Goal: Information Seeking & Learning: Learn about a topic

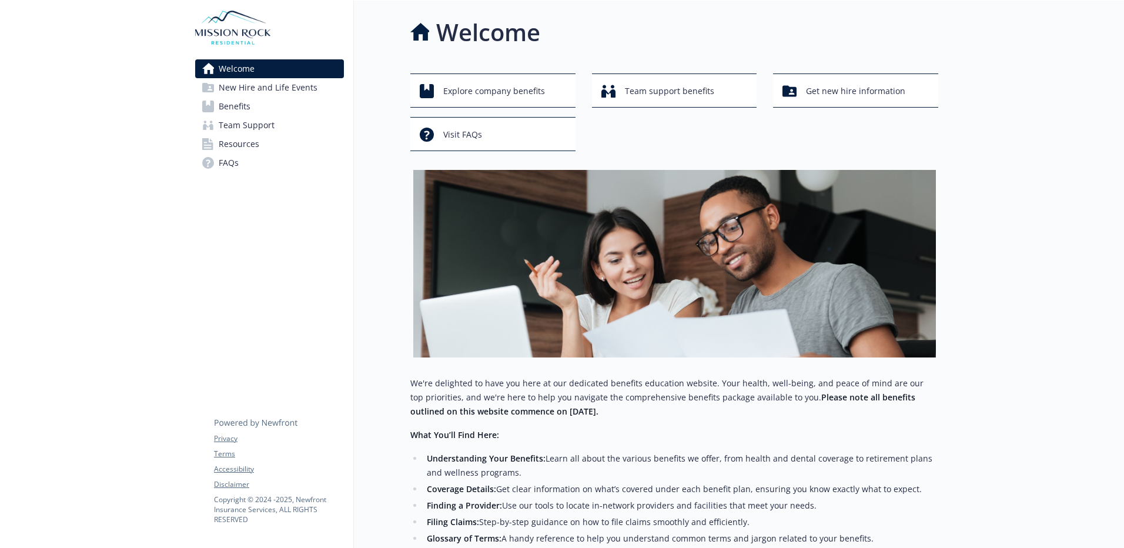
scroll to position [186, 0]
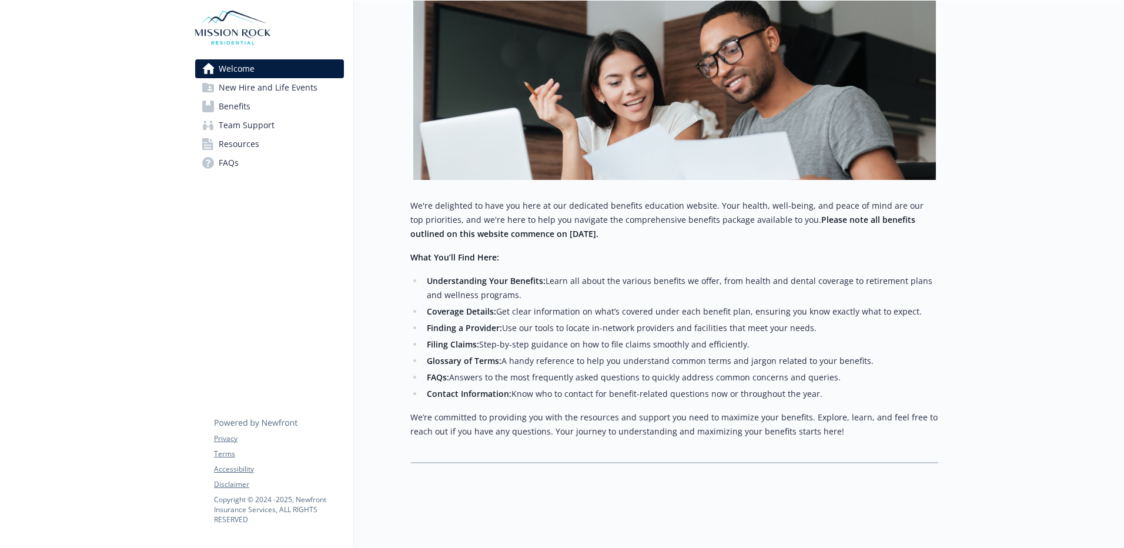
drag, startPoint x: 277, startPoint y: 95, endPoint x: 274, endPoint y: 100, distance: 6.0
click at [277, 96] on span "New Hire and Life Events" at bounding box center [268, 87] width 99 height 19
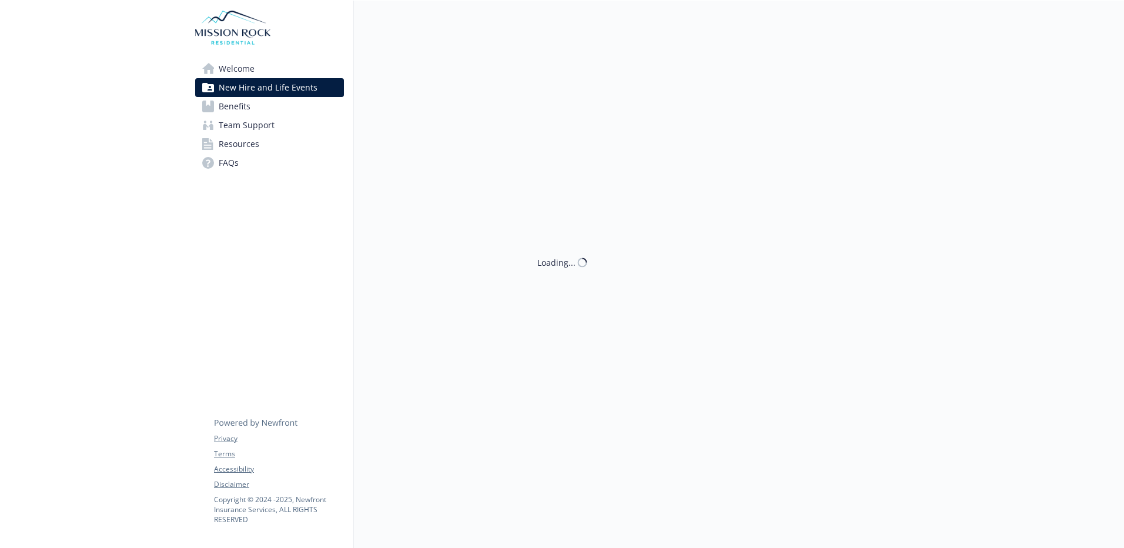
scroll to position [186, 0]
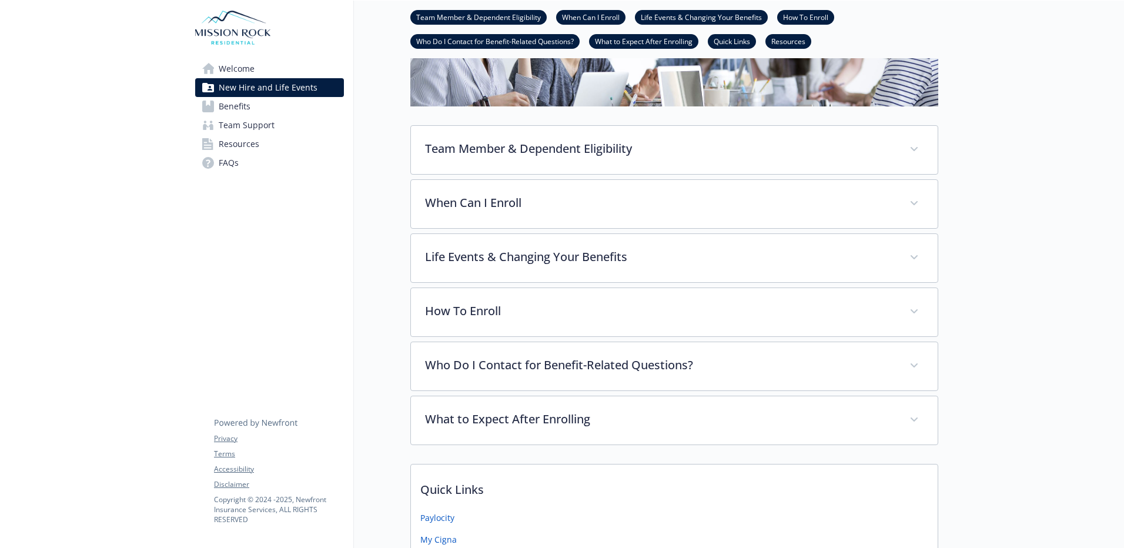
click at [271, 106] on link "Benefits" at bounding box center [269, 106] width 149 height 19
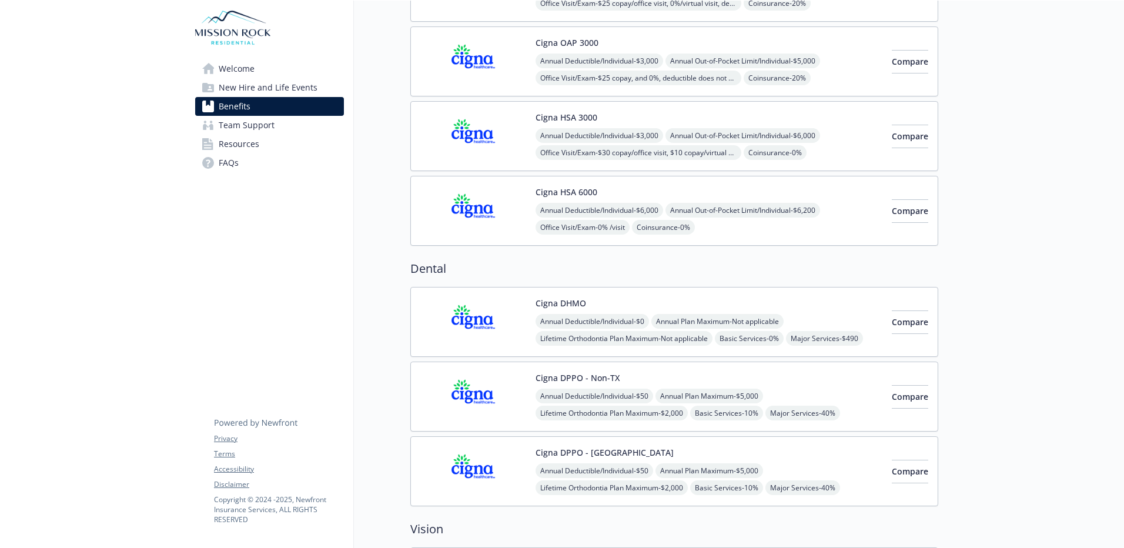
scroll to position [353, 0]
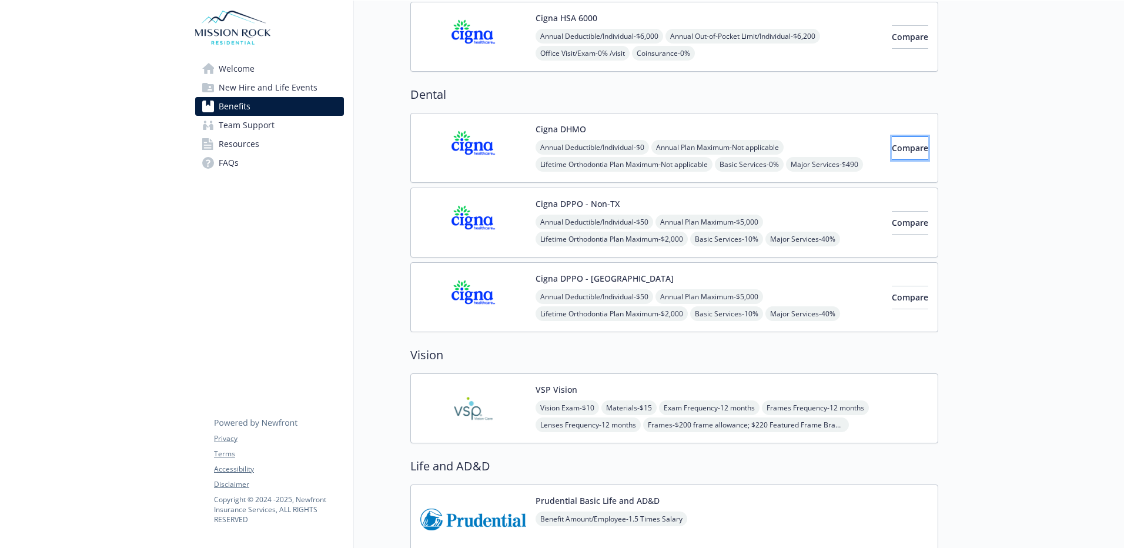
click at [891, 149] on span "Compare" at bounding box center [909, 147] width 36 height 11
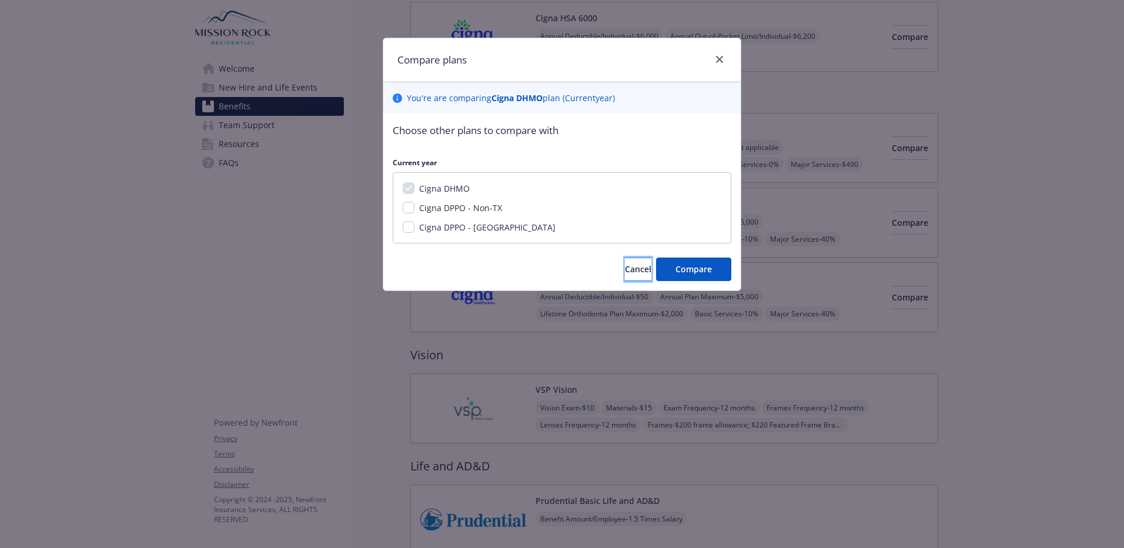
click at [625, 272] on span "Cancel" at bounding box center [638, 268] width 26 height 11
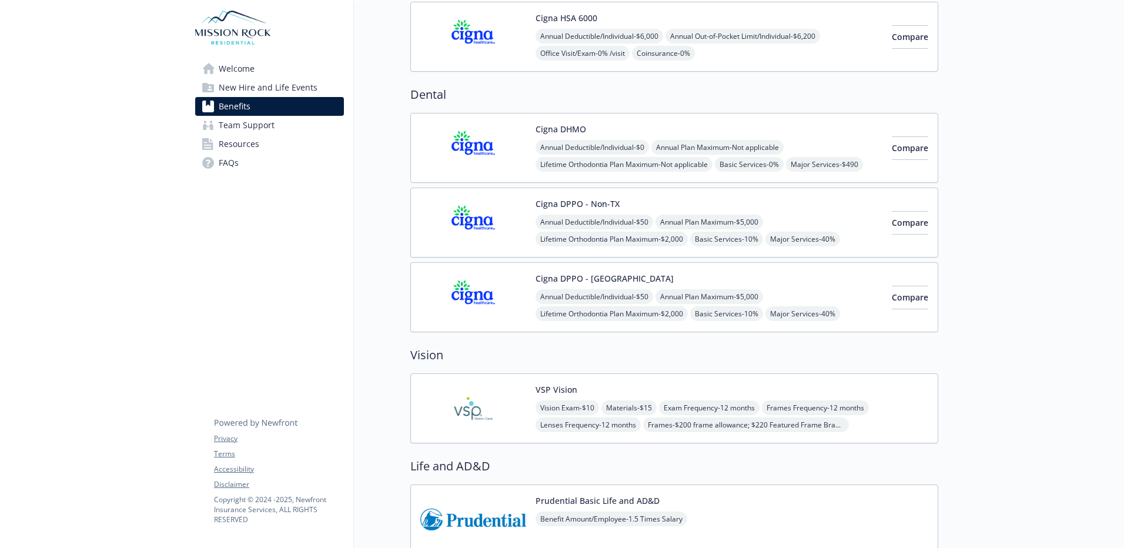
click at [548, 129] on button "Cigna DHMO" at bounding box center [560, 129] width 51 height 12
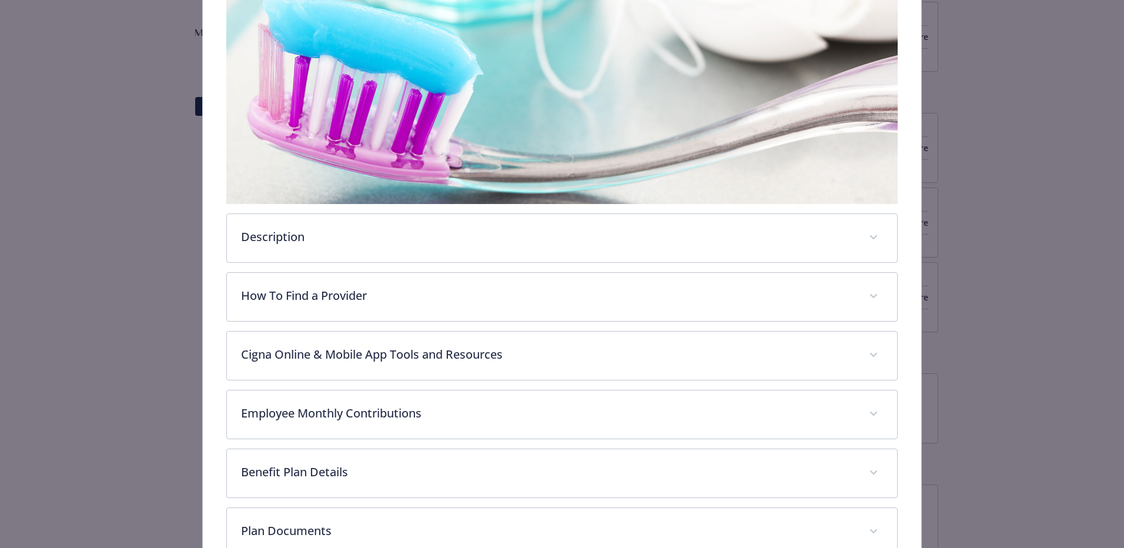
scroll to position [204, 0]
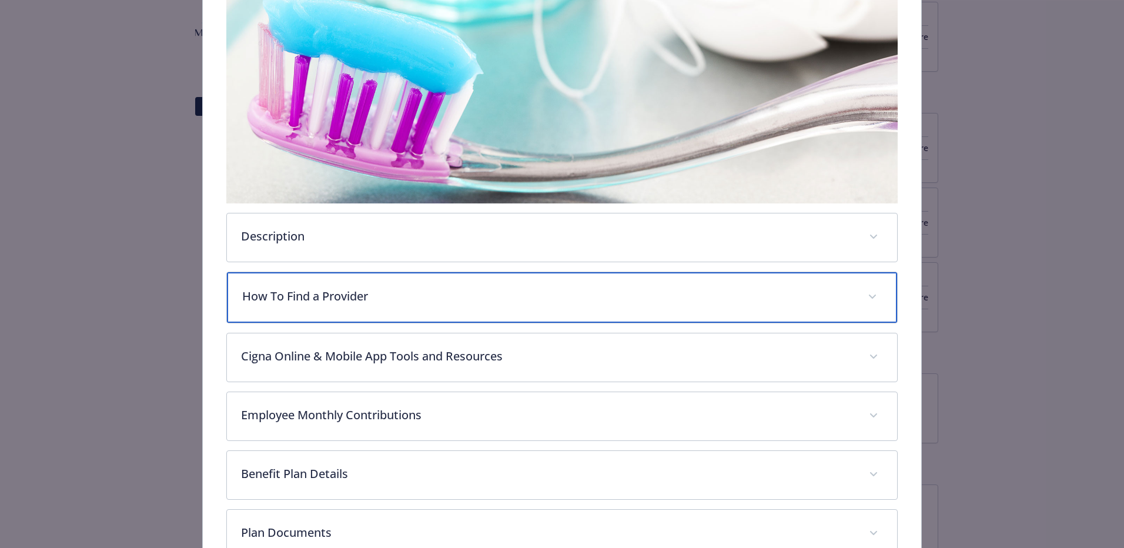
click at [481, 288] on p "How To Find a Provider" at bounding box center [547, 296] width 611 height 18
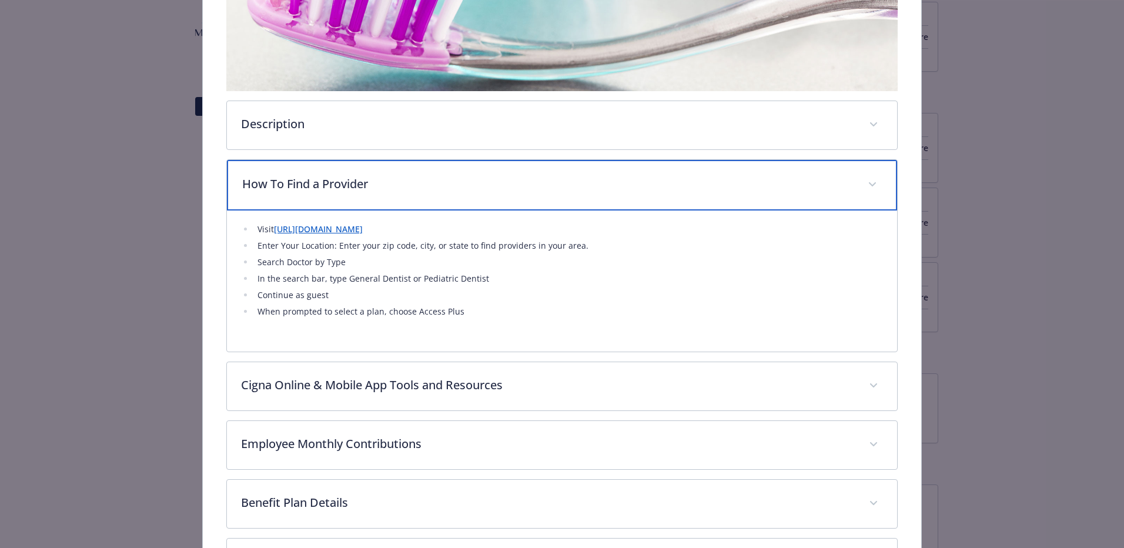
scroll to position [322, 0]
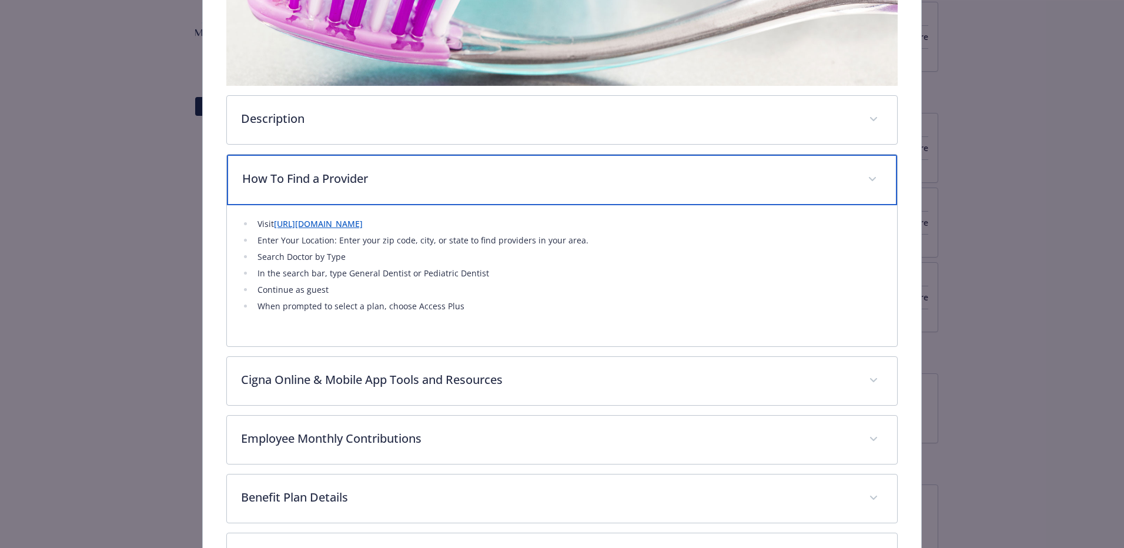
click at [438, 184] on p "How To Find a Provider" at bounding box center [547, 179] width 611 height 18
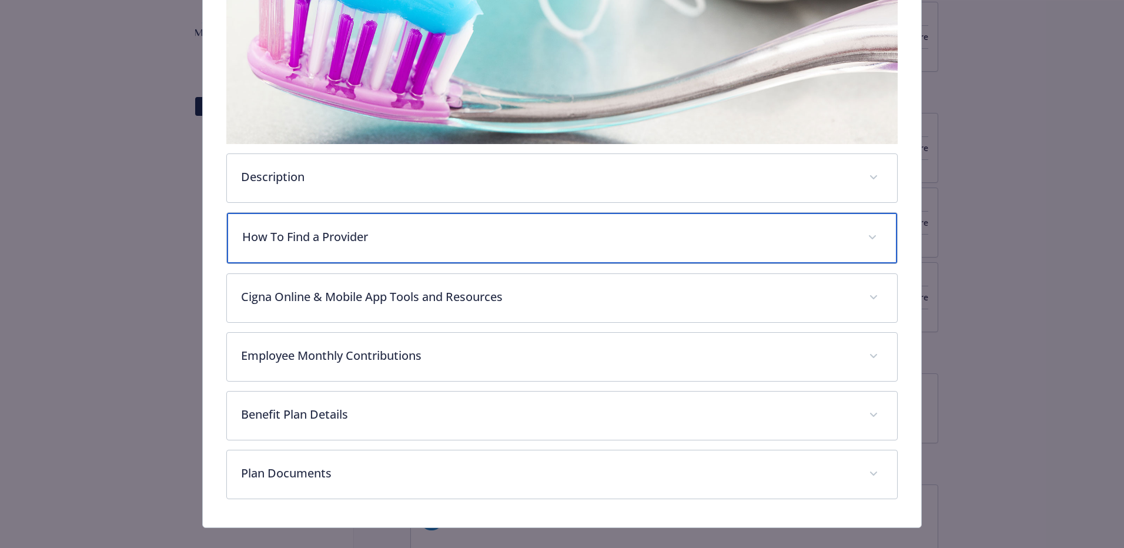
scroll to position [280, 0]
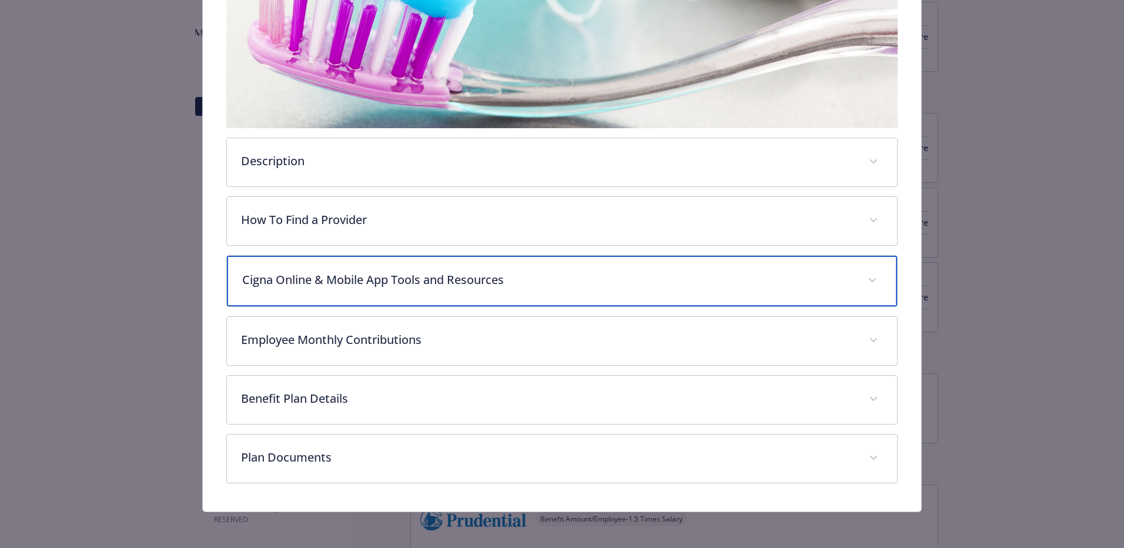
click at [418, 287] on div "Cigna Online & Mobile App Tools and Resources" at bounding box center [562, 281] width 670 height 51
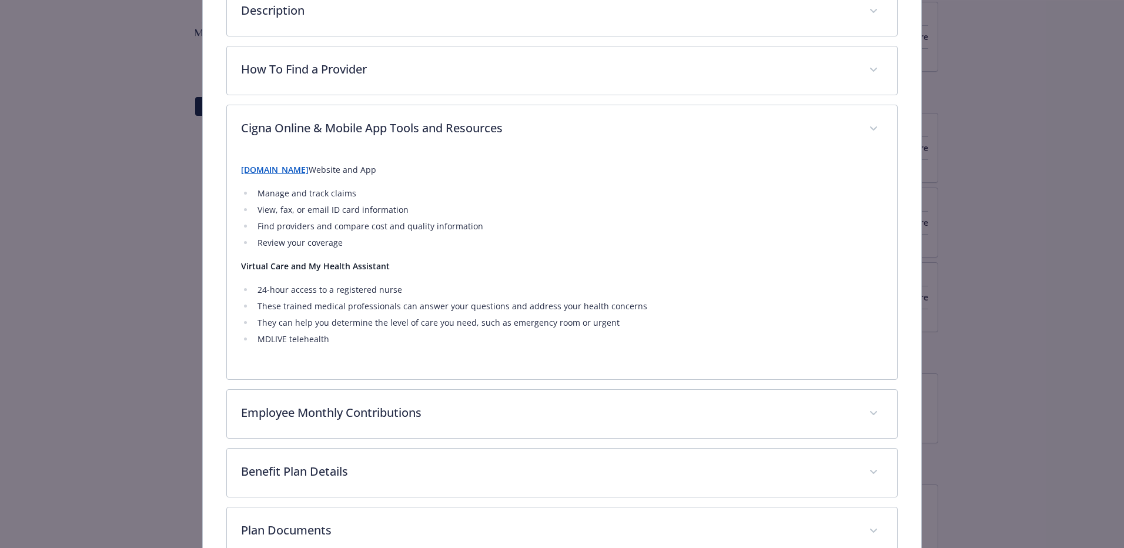
scroll to position [503, 0]
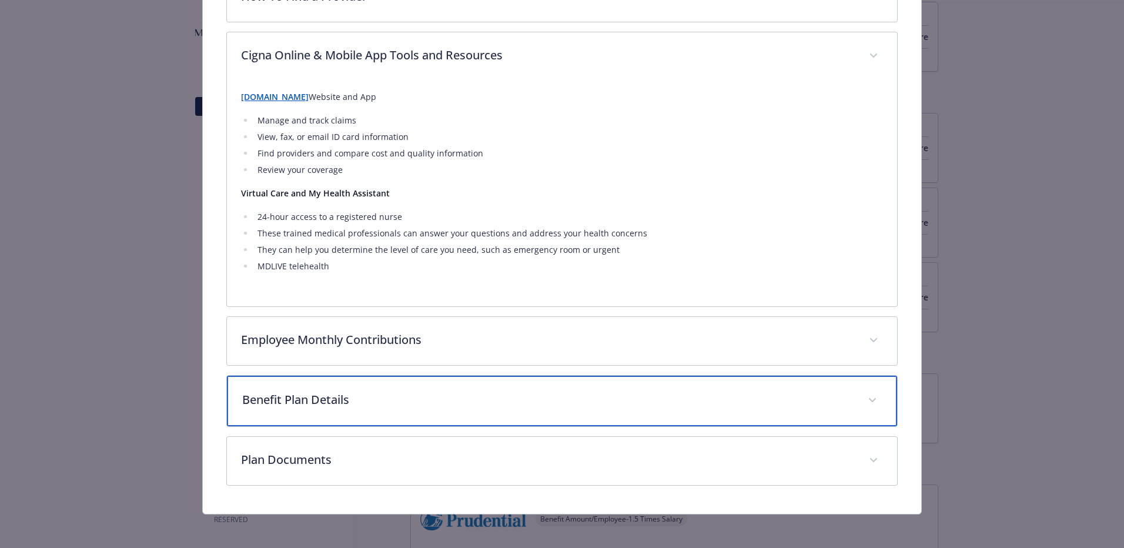
click at [438, 406] on div "Benefit Plan Details" at bounding box center [562, 400] width 670 height 51
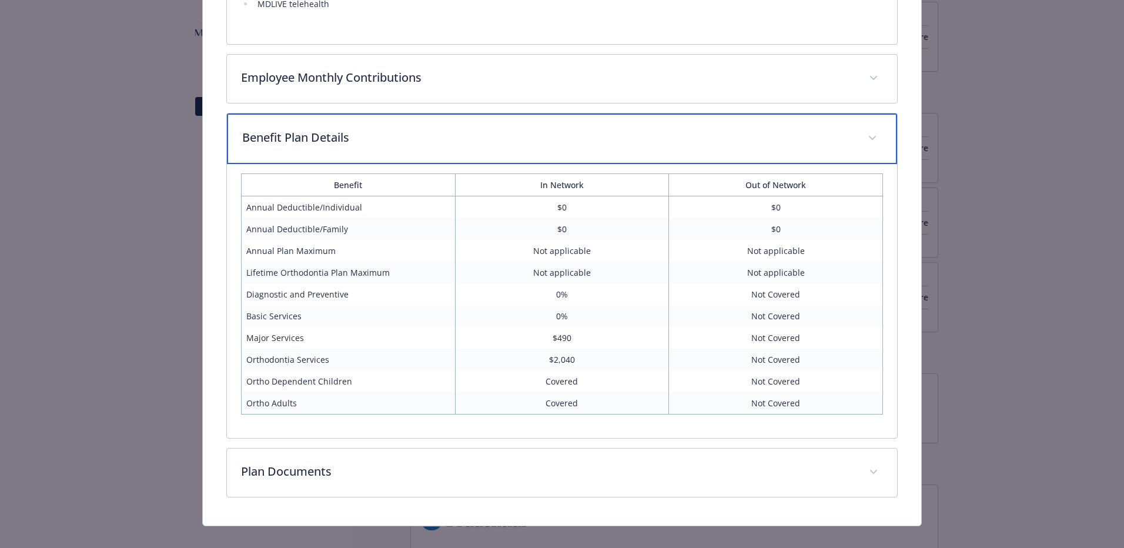
scroll to position [779, 0]
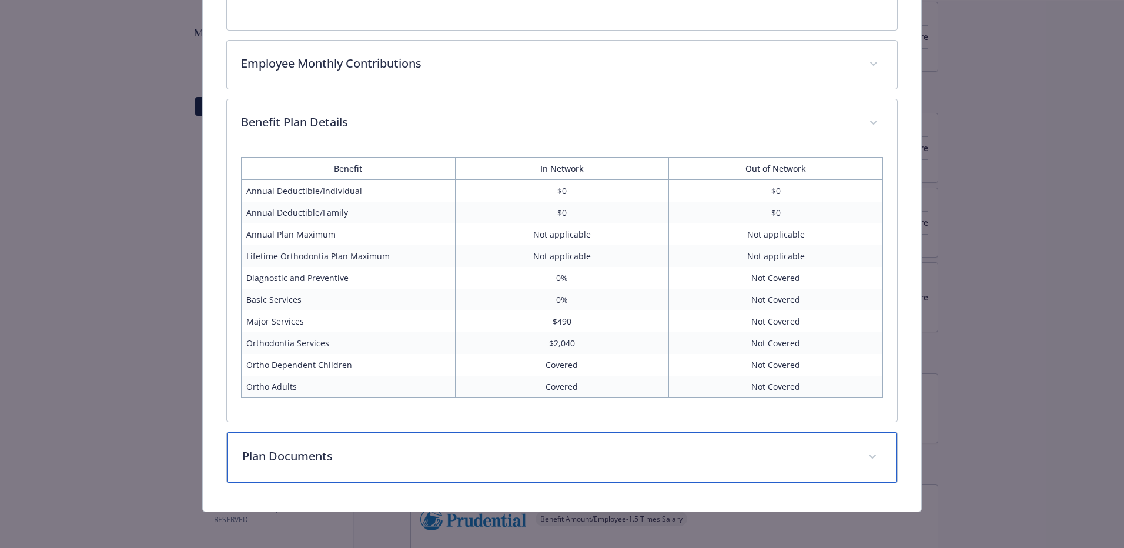
click at [395, 440] on div "Plan Documents" at bounding box center [562, 457] width 670 height 51
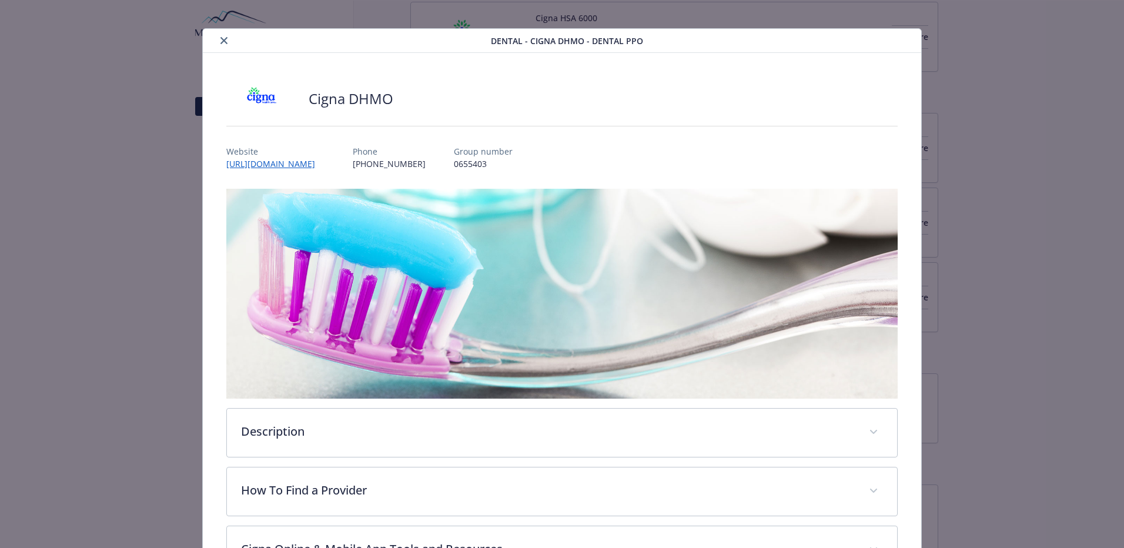
scroll to position [0, 0]
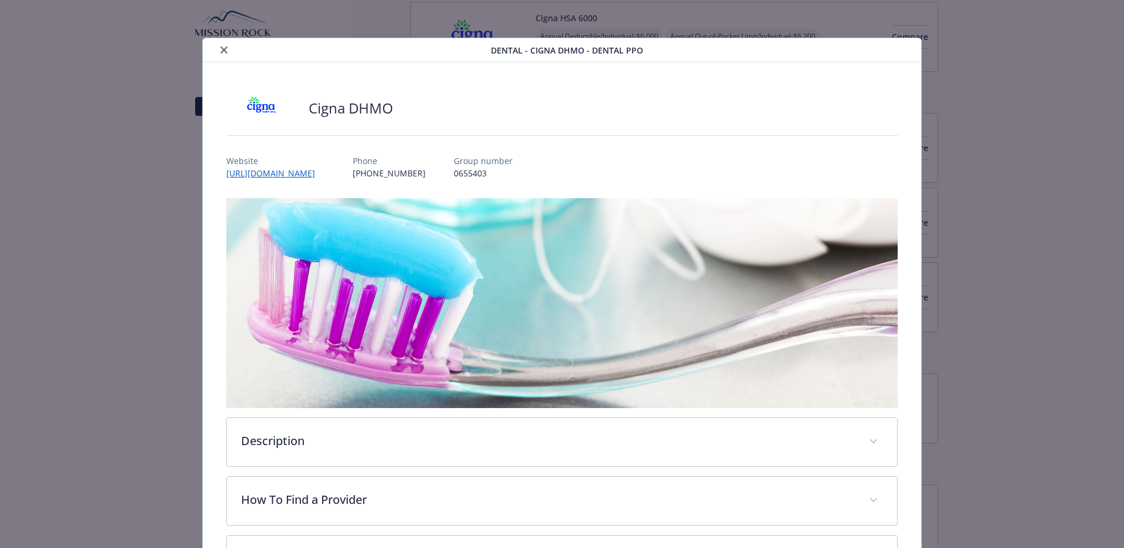
click at [229, 51] on button "close" at bounding box center [224, 50] width 14 height 14
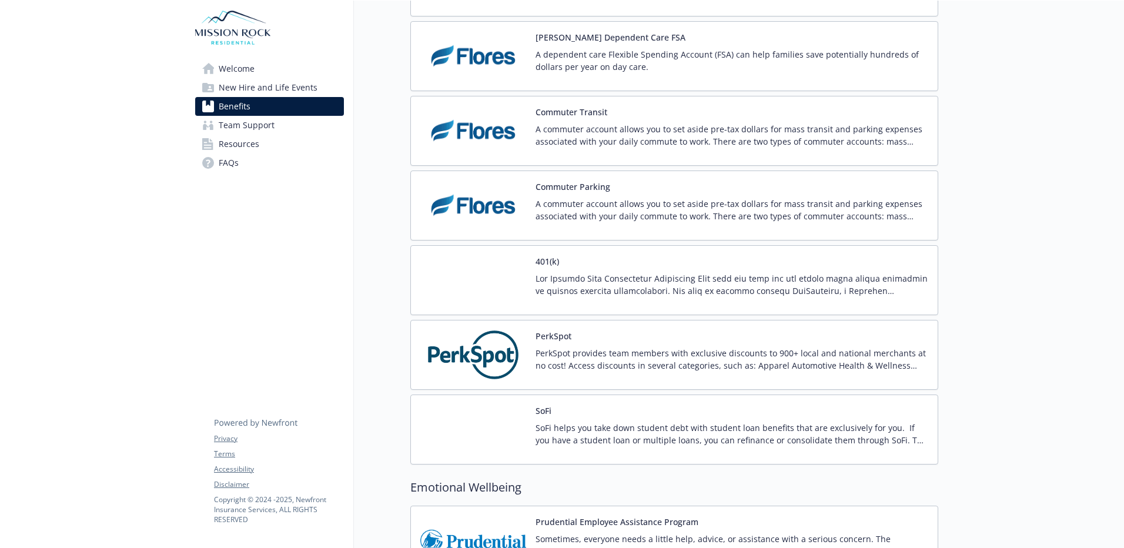
scroll to position [2057, 0]
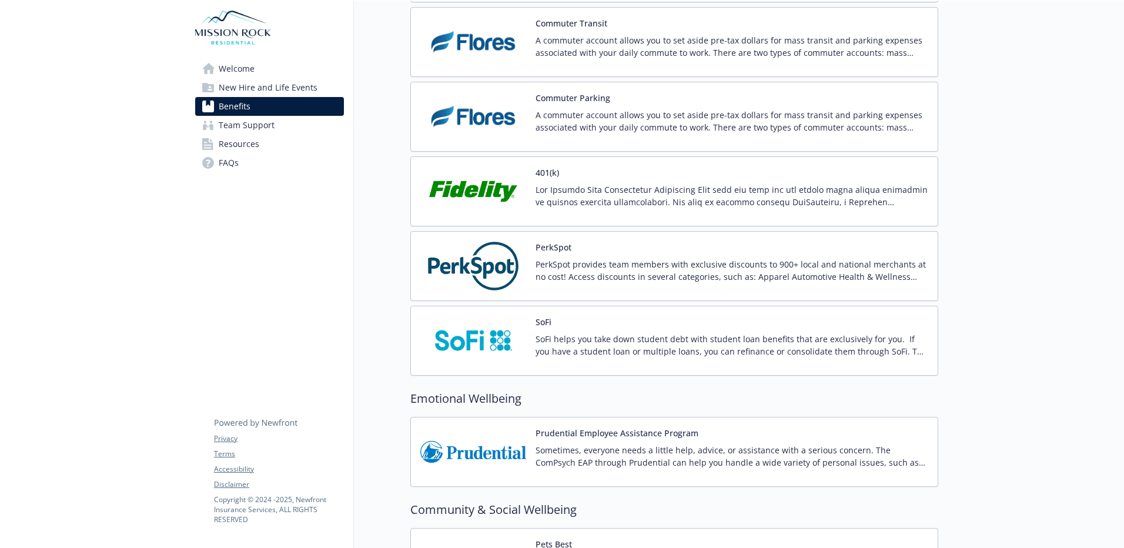
click at [598, 198] on p at bounding box center [731, 195] width 393 height 25
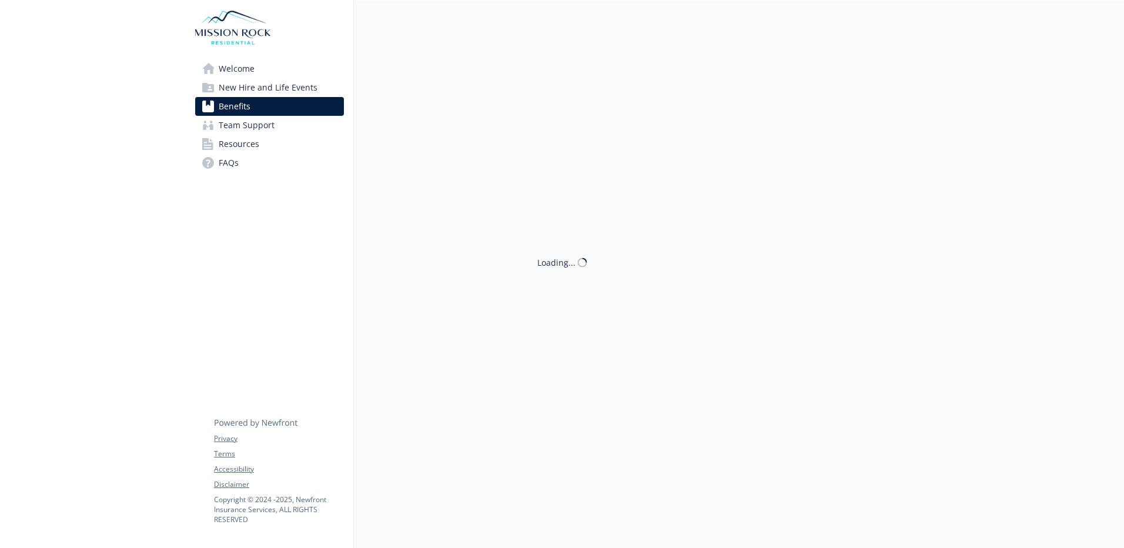
scroll to position [2057, 0]
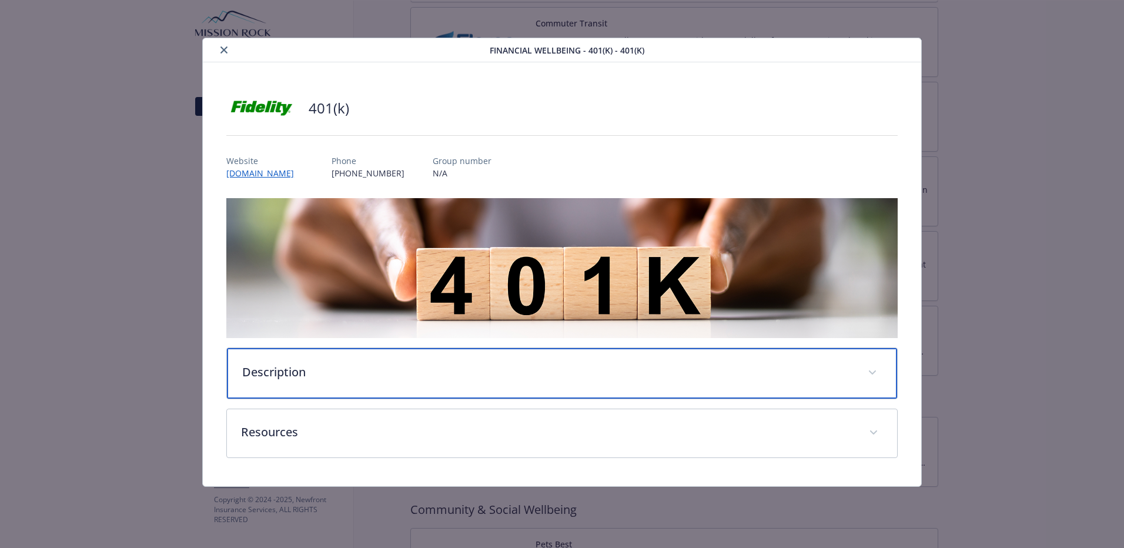
click at [372, 369] on p "Description" at bounding box center [547, 372] width 611 height 18
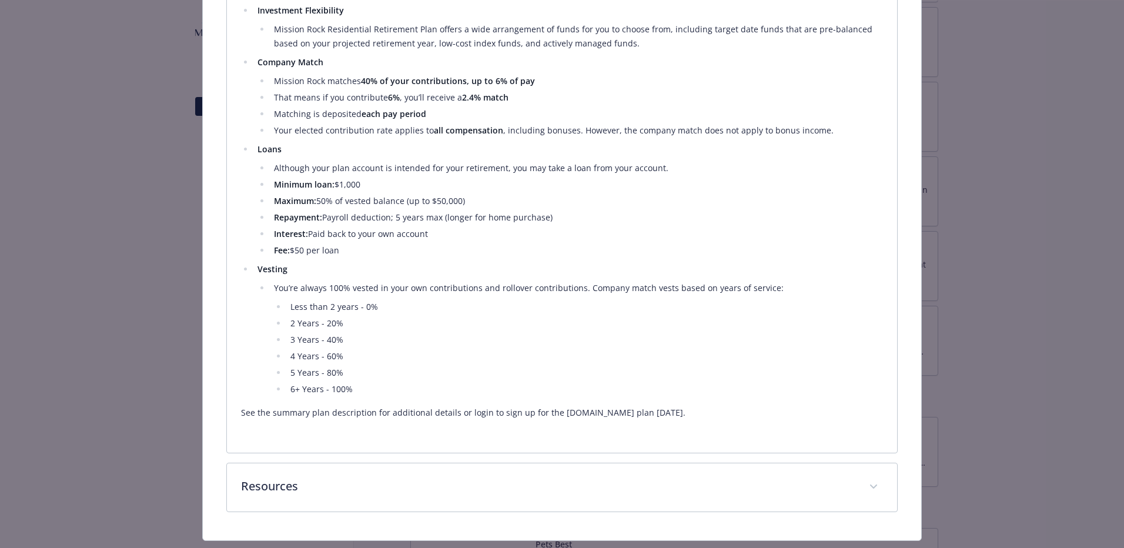
scroll to position [529, 0]
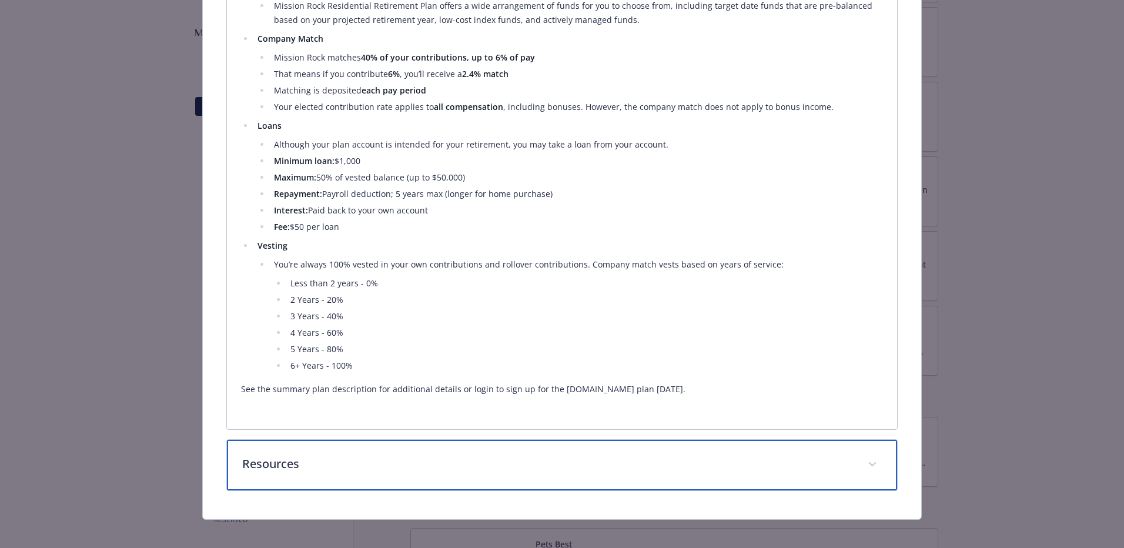
click at [294, 460] on p "Resources" at bounding box center [547, 464] width 611 height 18
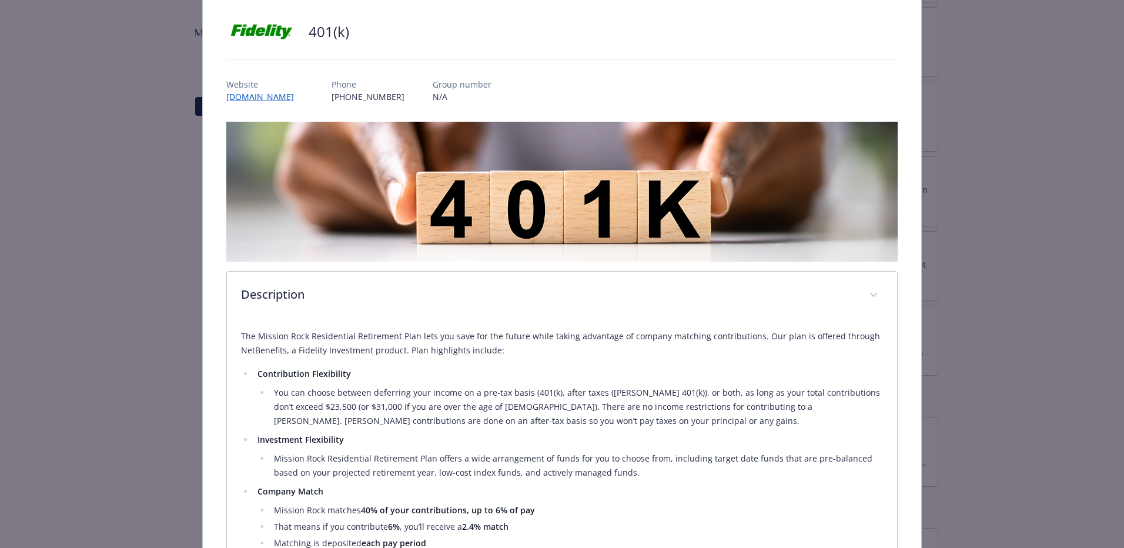
scroll to position [0, 0]
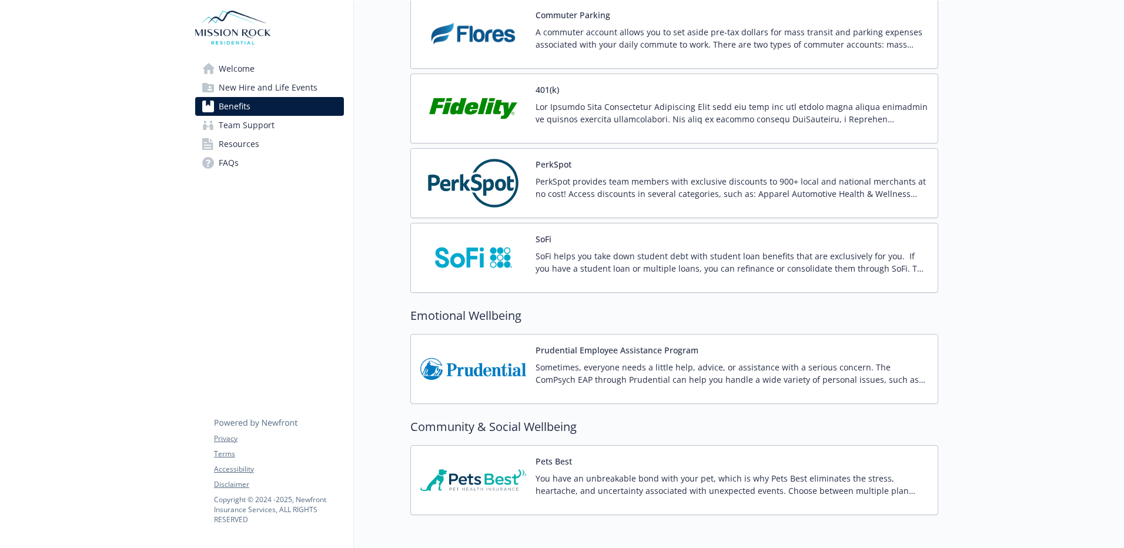
scroll to position [2200, 0]
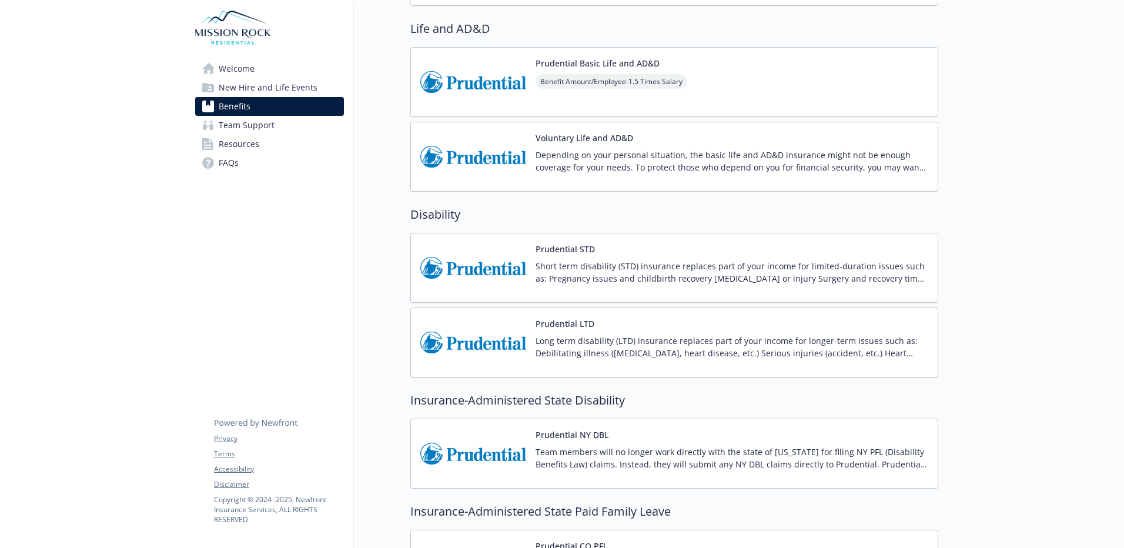
click at [259, 66] on link "Welcome" at bounding box center [269, 68] width 149 height 19
